Goal: Task Accomplishment & Management: Use online tool/utility

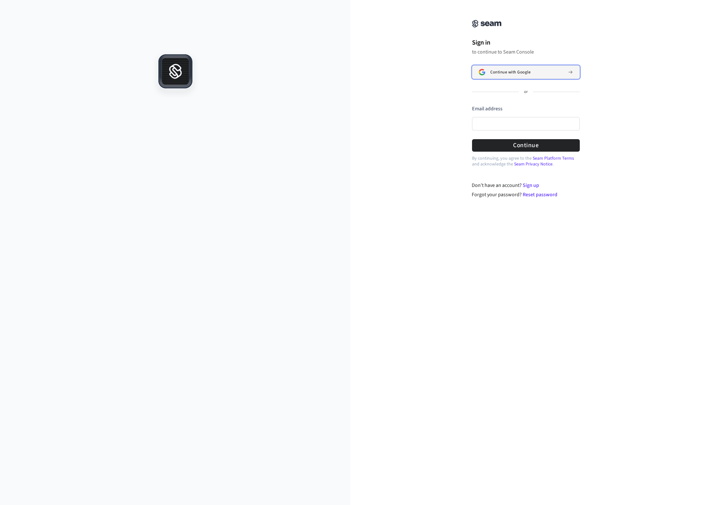
click at [527, 66] on button "Continue with Google" at bounding box center [526, 71] width 108 height 13
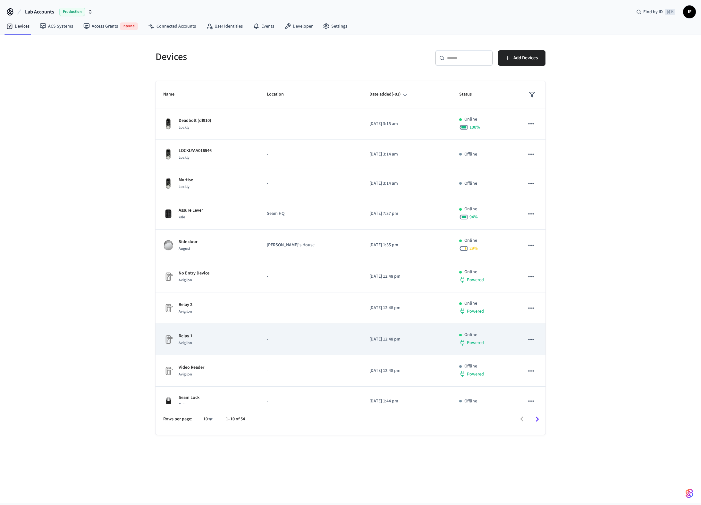
scroll to position [13, 0]
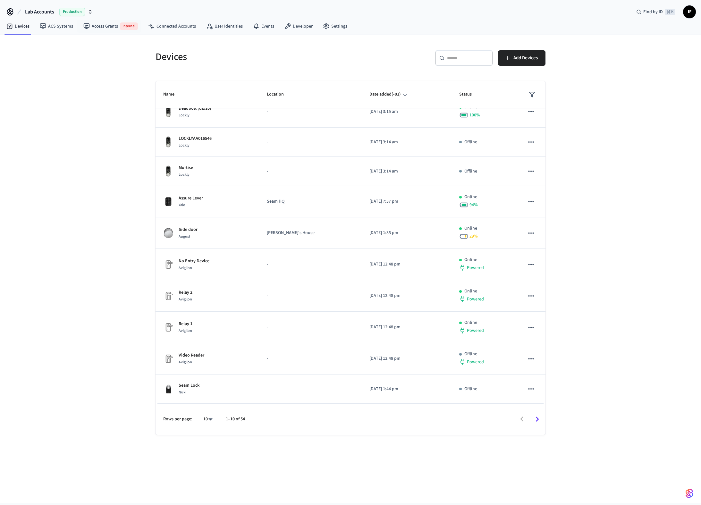
click at [89, 13] on icon "button" at bounding box center [90, 13] width 2 height 1
type input "*****"
click at [72, 40] on span "Production" at bounding box center [83, 41] width 26 height 8
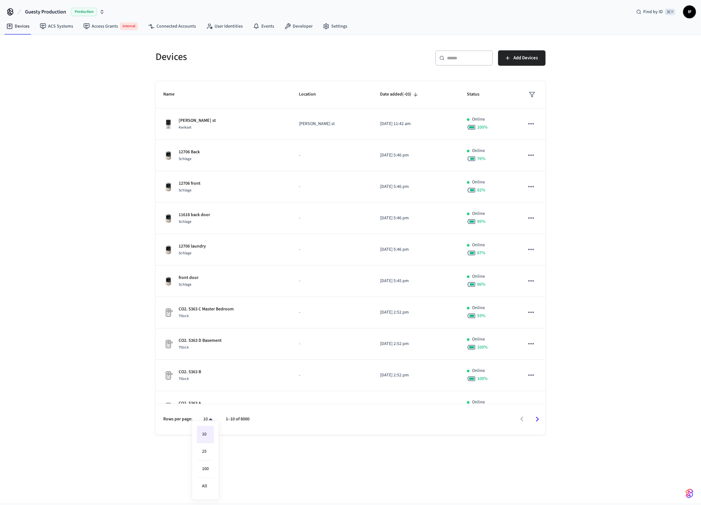
click at [210, 421] on body "Guesty Production Production Find by ID ⌘ K IF Devices ACS Systems Access Grant…" at bounding box center [350, 251] width 701 height 503
click at [208, 464] on li "100" at bounding box center [205, 469] width 17 height 17
type input "***"
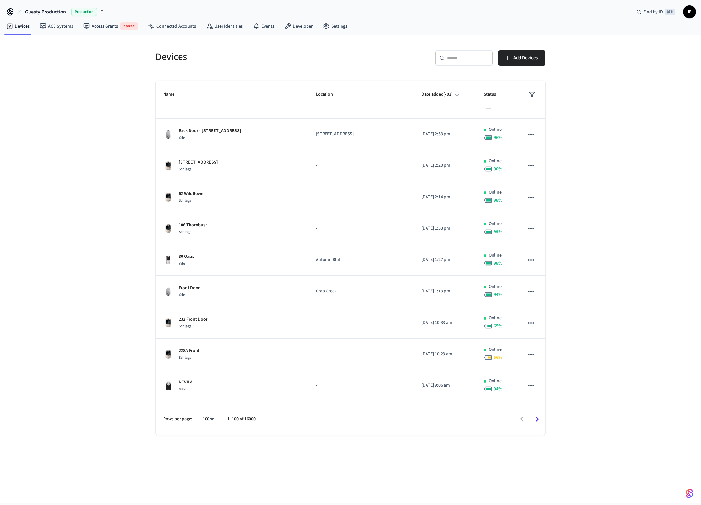
scroll to position [2844, 0]
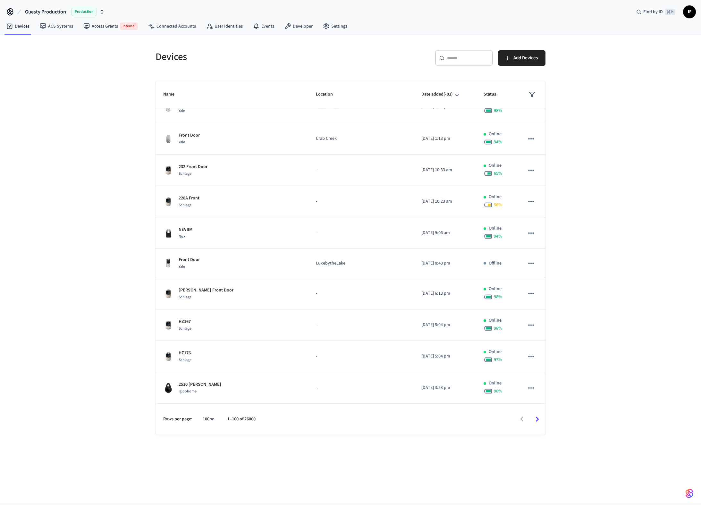
click at [539, 418] on icon "Go to next page" at bounding box center [537, 419] width 10 height 10
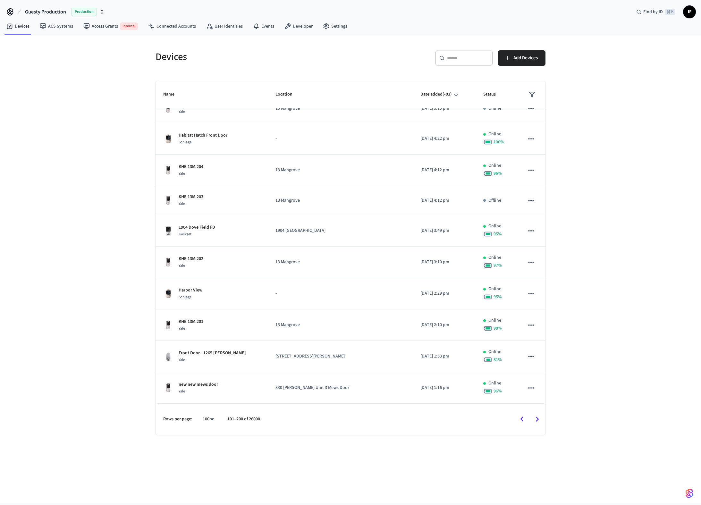
click at [539, 418] on icon "Go to next page" at bounding box center [537, 419] width 10 height 10
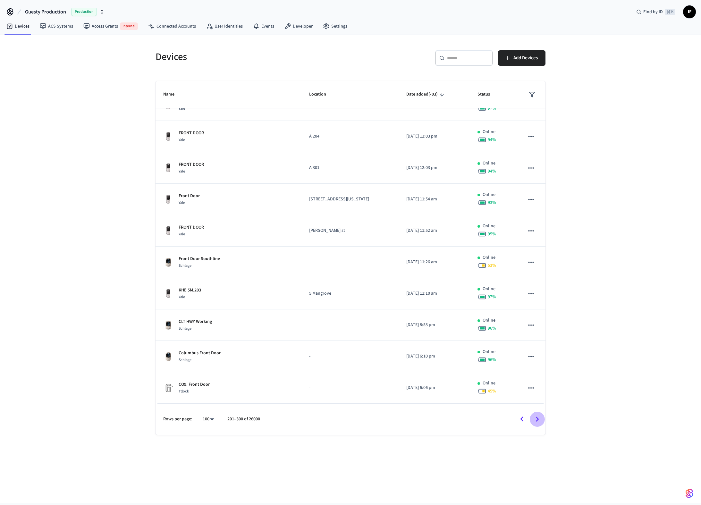
click at [539, 418] on icon "Go to next page" at bounding box center [537, 419] width 10 height 10
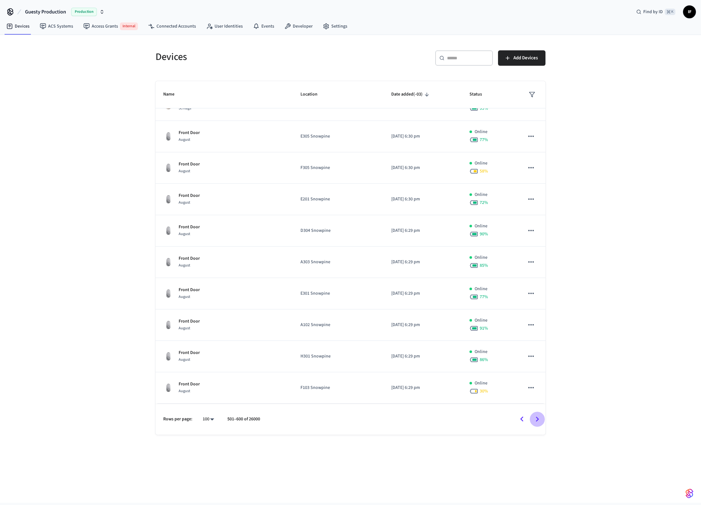
click at [539, 418] on icon "Go to next page" at bounding box center [537, 419] width 10 height 10
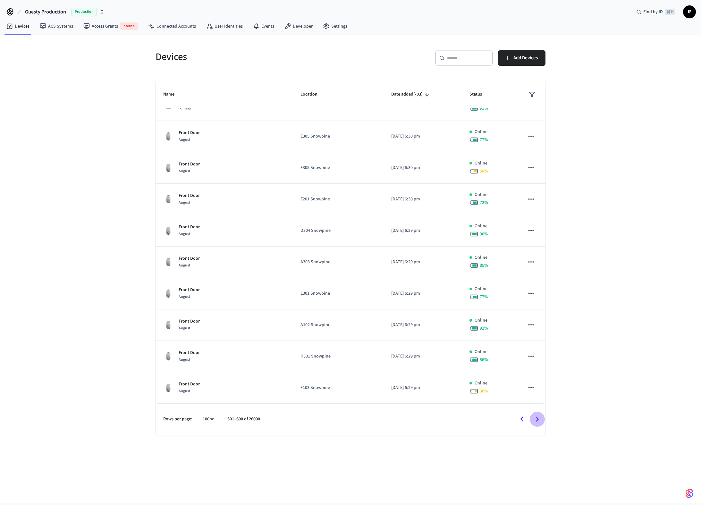
click at [539, 418] on icon "Go to next page" at bounding box center [537, 419] width 10 height 10
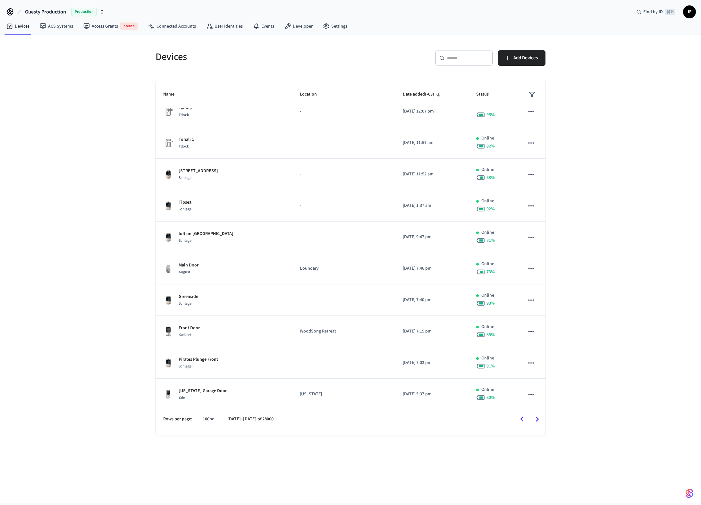
click at [539, 418] on icon "Go to next page" at bounding box center [537, 419] width 10 height 10
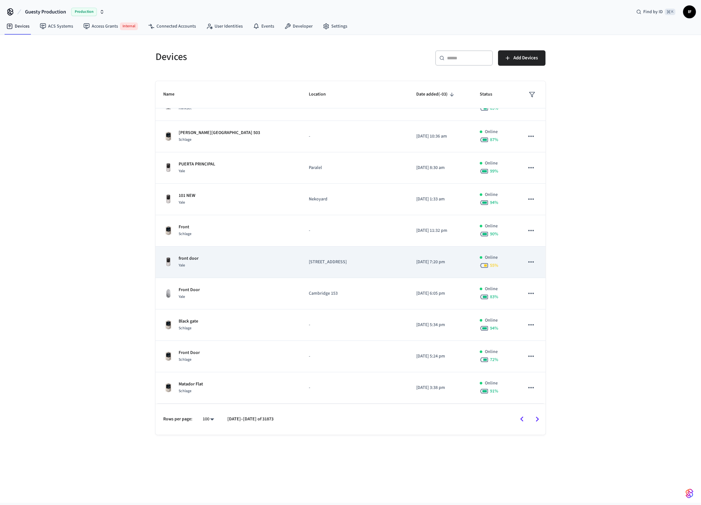
click at [533, 261] on icon "sticky table" at bounding box center [531, 262] width 8 height 8
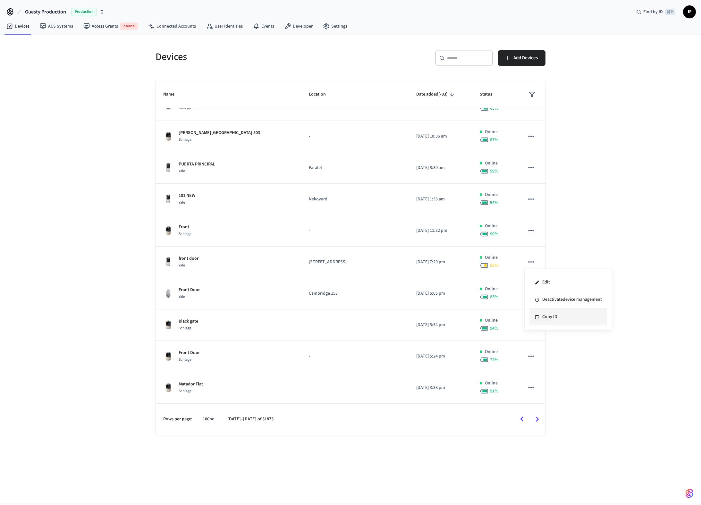
click at [561, 317] on li "Copy ID" at bounding box center [569, 317] width 78 height 17
